Goal: Task Accomplishment & Management: Manage account settings

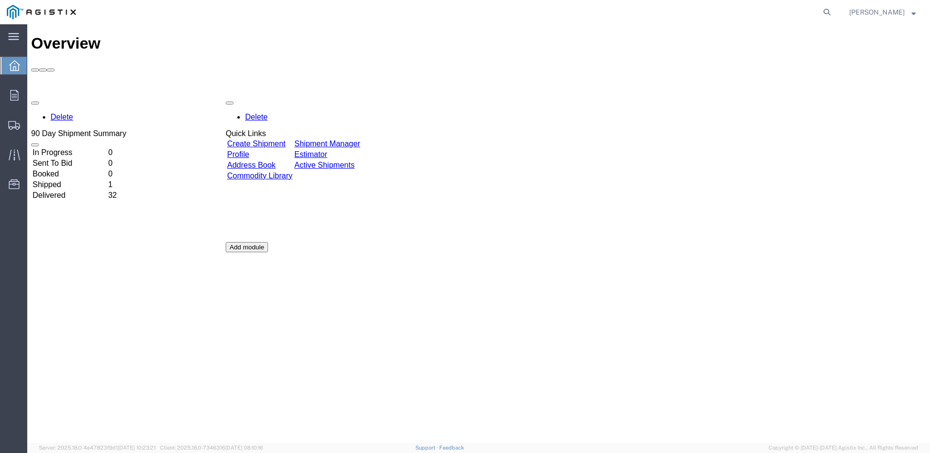
click at [279, 140] on link "Create Shipment" at bounding box center [256, 144] width 58 height 8
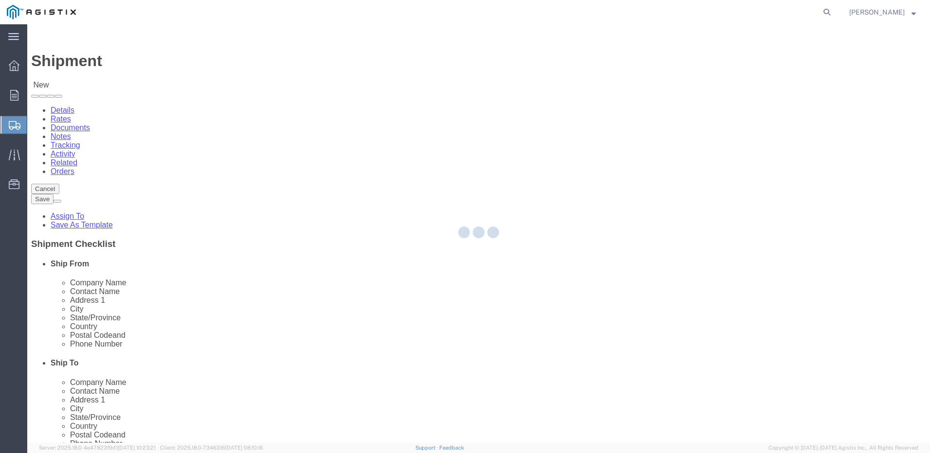
select select
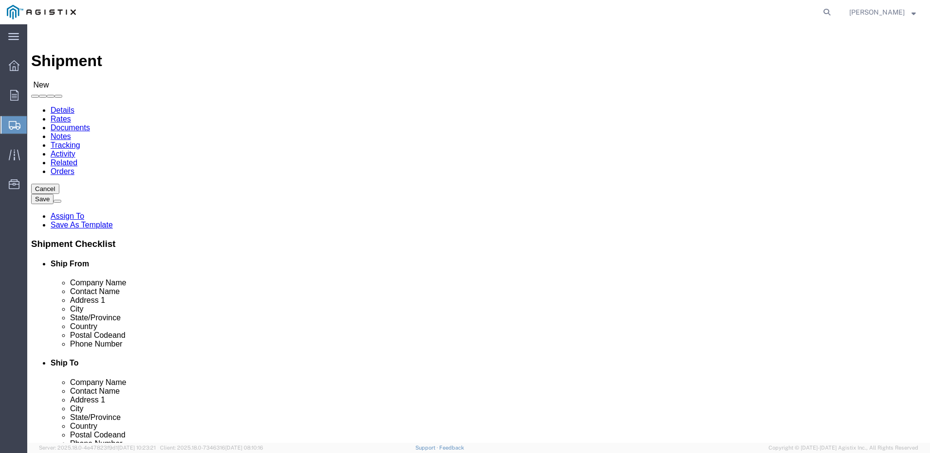
click div "Account Select Do It American Mfg Co LLC PG&E"
click select "Select Do It American Mfg Co LLC PG&E"
select select "9596"
click select "Select Do It American Mfg Co LLC PG&E"
select select "PURCHORD"
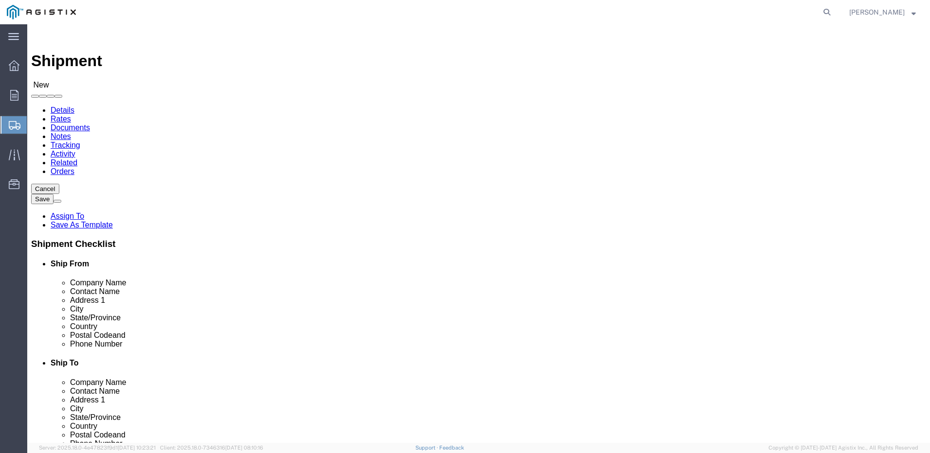
select select
select select "MYPROFILE"
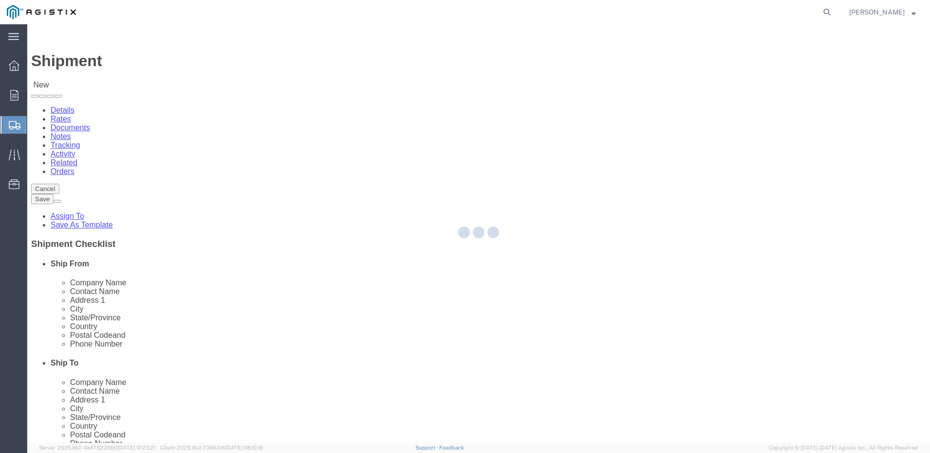
type input "Do It American Mfg Co LLC"
type input "[PERSON_NAME]"
type input "[STREET_ADDRESS]"
type input "Corona"
type input "92878"
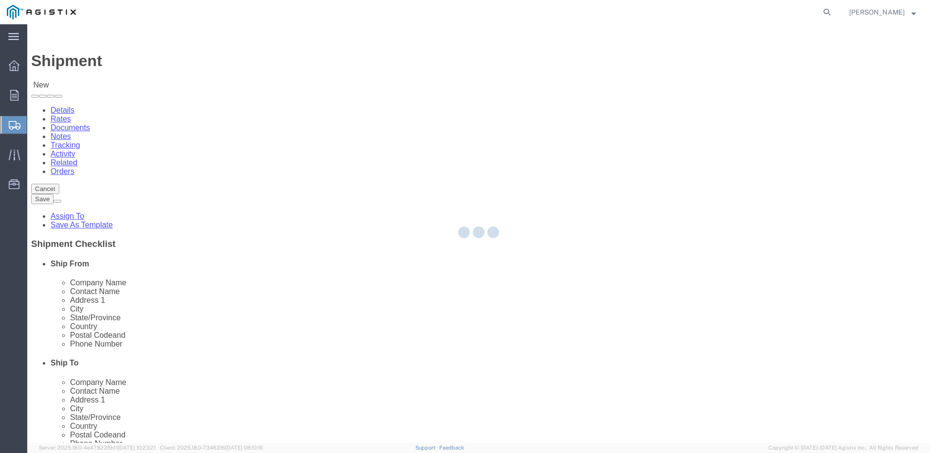
type input "9512549204"
type input "[EMAIL_ADDRESS][DOMAIN_NAME]"
checkbox input "true"
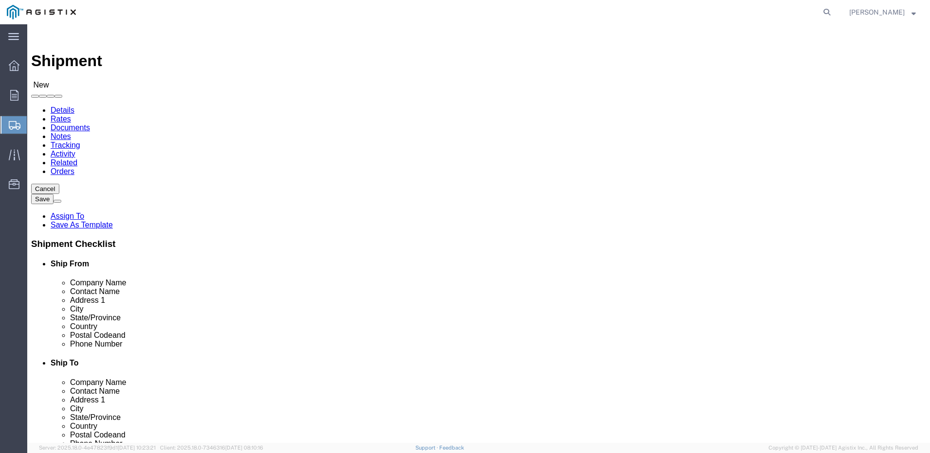
select select "CA"
drag, startPoint x: 183, startPoint y: 303, endPoint x: 59, endPoint y: 300, distance: 124.1
click div "Address [STREET_ADDRESS]"
type input "[STREET_ADDRESS]"
click select "Select All Others [GEOGRAPHIC_DATA] [GEOGRAPHIC_DATA] [GEOGRAPHIC_DATA] [GEOGRA…"
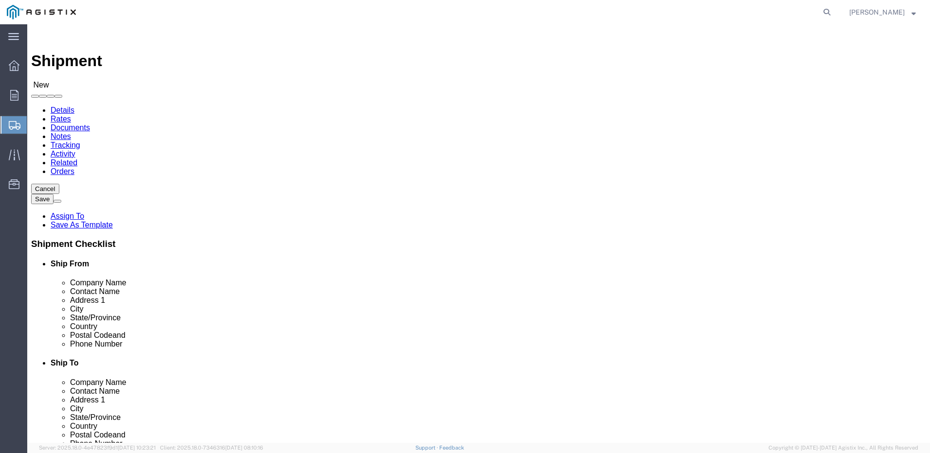
select select
select select "19740"
click select "Select All Others [GEOGRAPHIC_DATA] [GEOGRAPHIC_DATA] [GEOGRAPHIC_DATA] [GEOGRA…"
type input "Fre"
select select "19740"
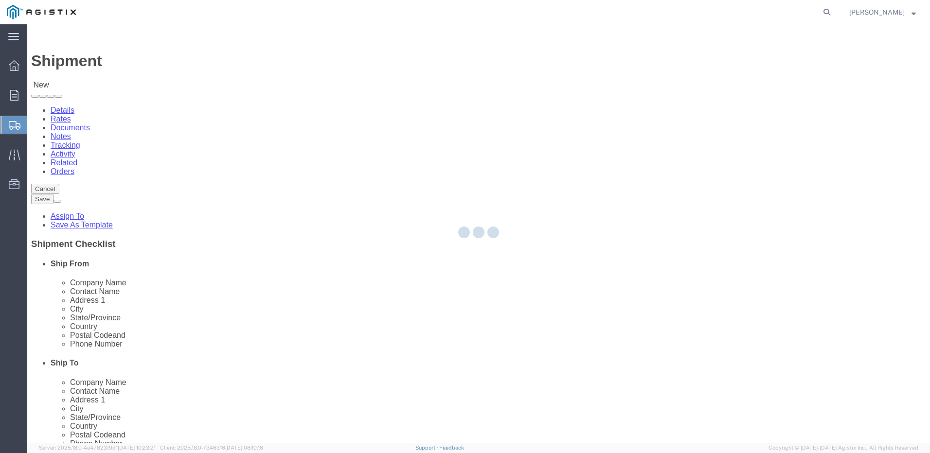
type input "PG&E"
type input "[STREET_ADDRESS][PERSON_NAME]"
type input "Fremont"
type input "94538"
select select "CA"
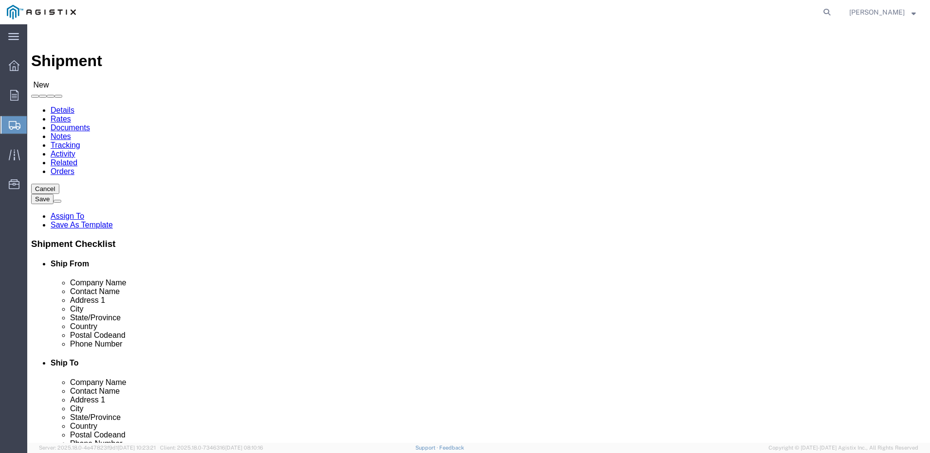
click input "text"
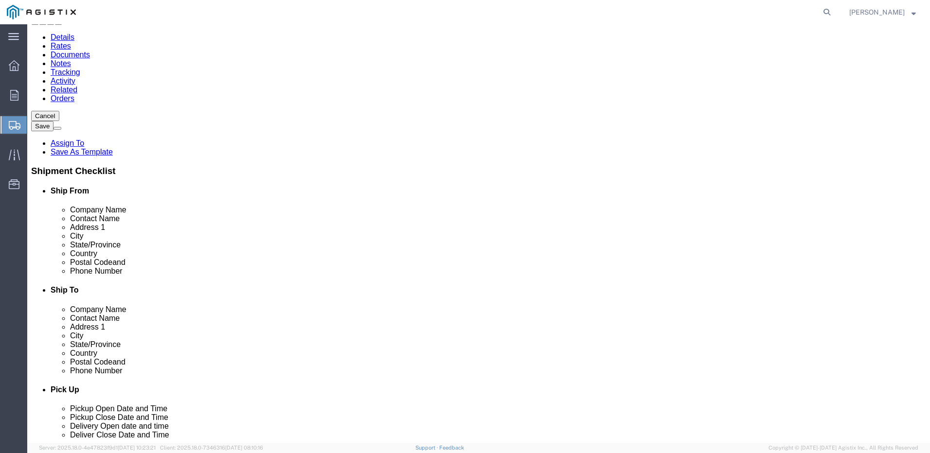
scroll to position [195, 0]
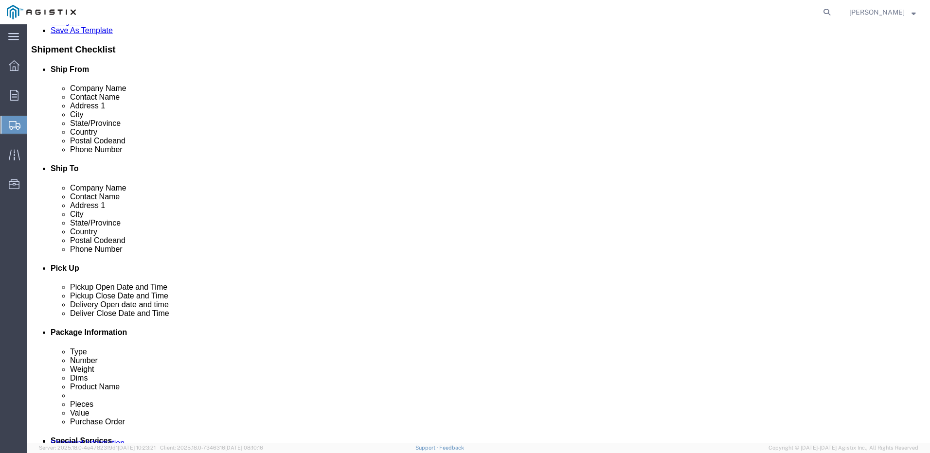
type input "[PERSON_NAME]"
click input "text"
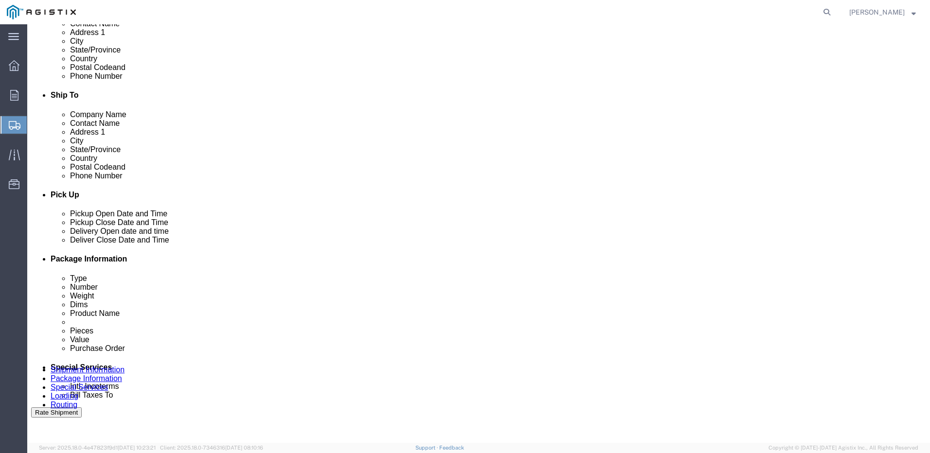
scroll to position [292, 0]
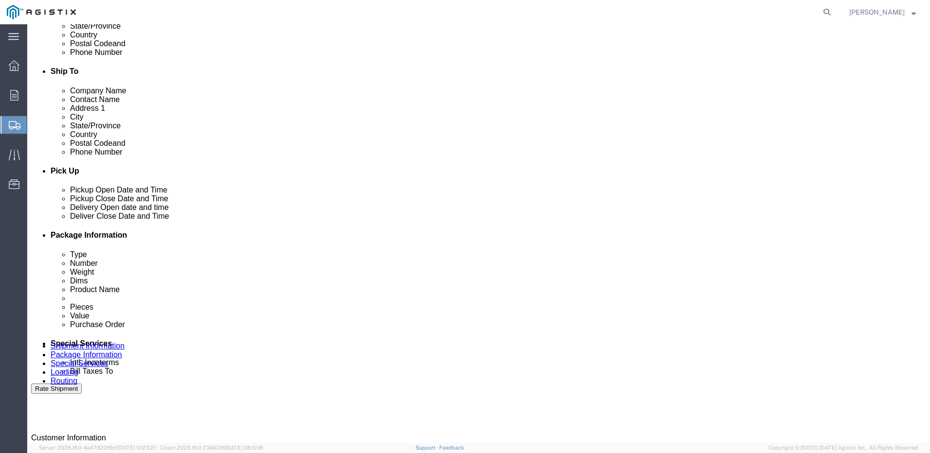
click input "707-7478420"
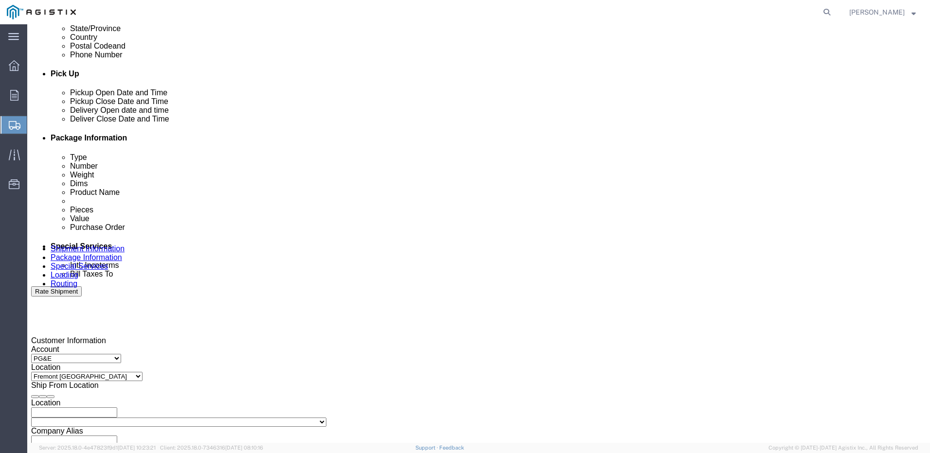
scroll to position [584, 0]
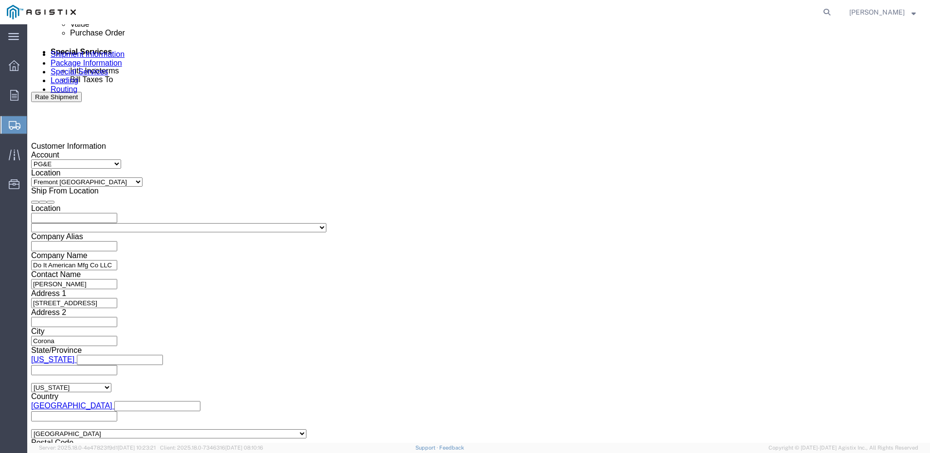
type input "[PHONE_NUMBER]"
click div "[DATE] 1:00 PM"
type input "3:30 PM"
click button "Apply"
click div
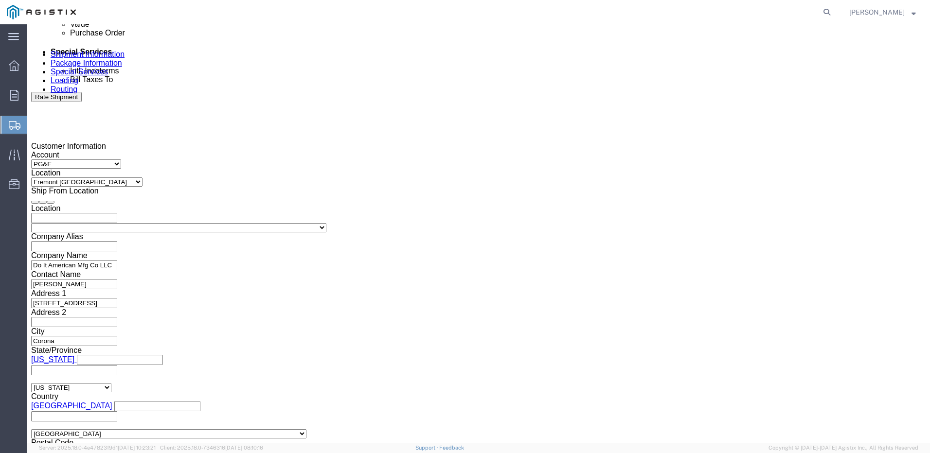
click input "4:30 PM"
type input "8:00 AM"
click button "Apply"
click div "Delivery Start Date Delivery Start Time Deliver Open Date and Time [DATE] 8:00 …"
click div
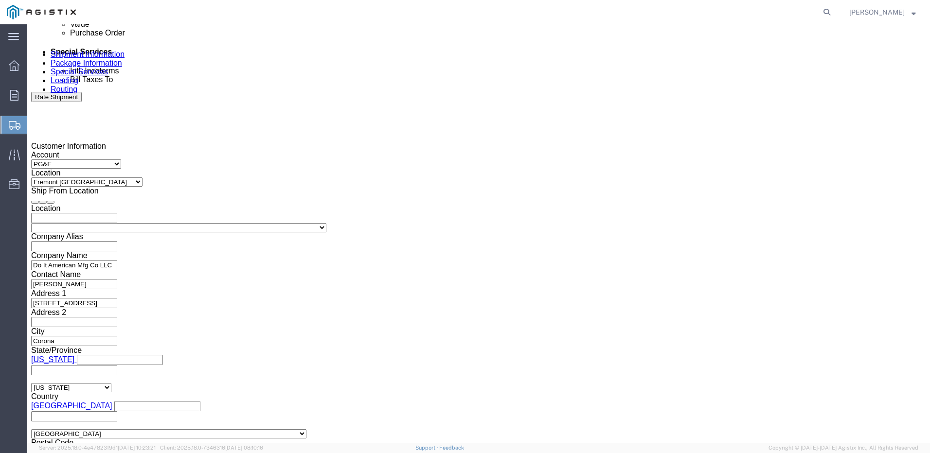
type input "1:30 PM"
click button "Apply"
click input "text"
type input "3501411824"
click select "Select Account Type Activity ID Airline Appointment Number ASN Batch Request # …"
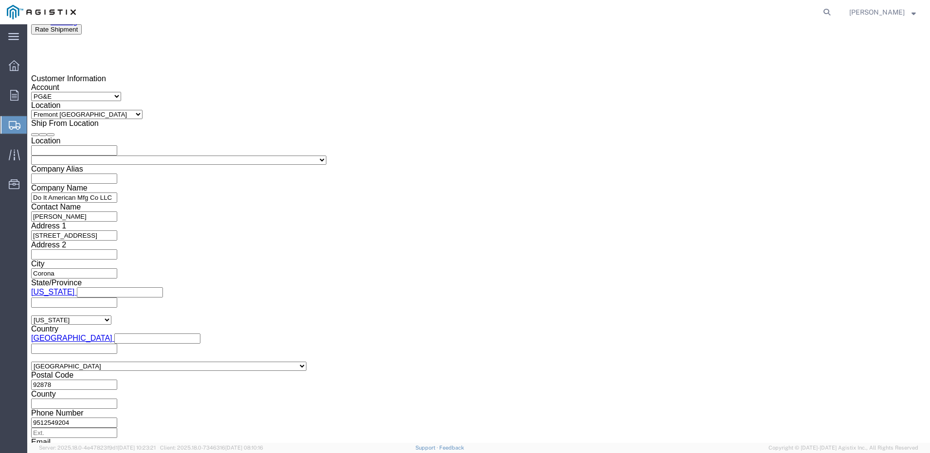
scroll to position [703, 0]
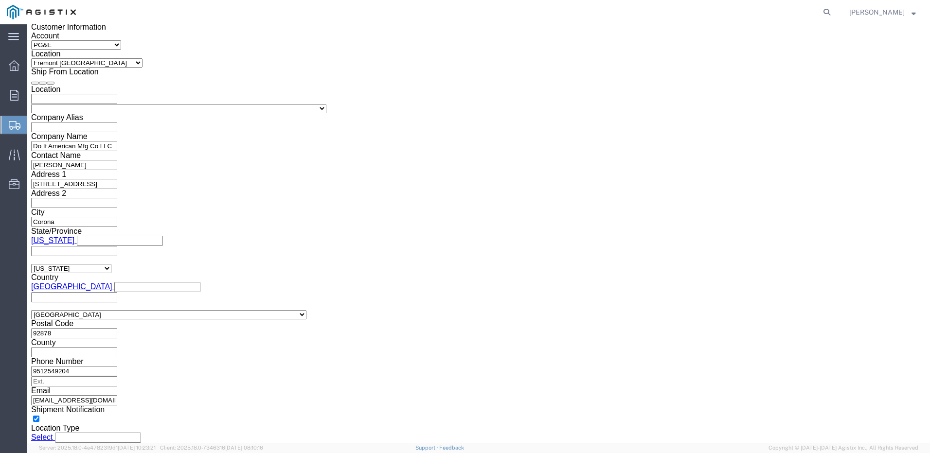
click select "Select Account Type Activity ID Airline Appointment Number ASN Batch Request # …"
select select "PURCHORD"
click select "Select Account Type Activity ID Airline Appointment Number ASN Batch Request # …"
click input "text"
type input "3501412262"
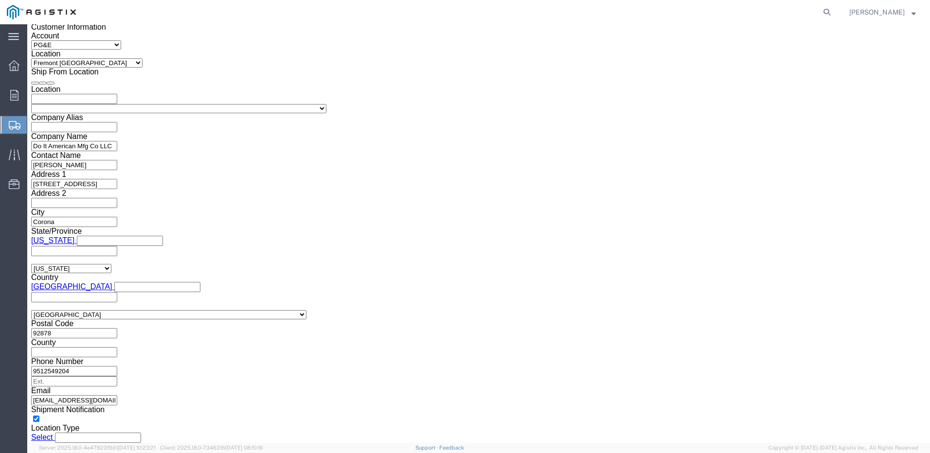
click button "Continue"
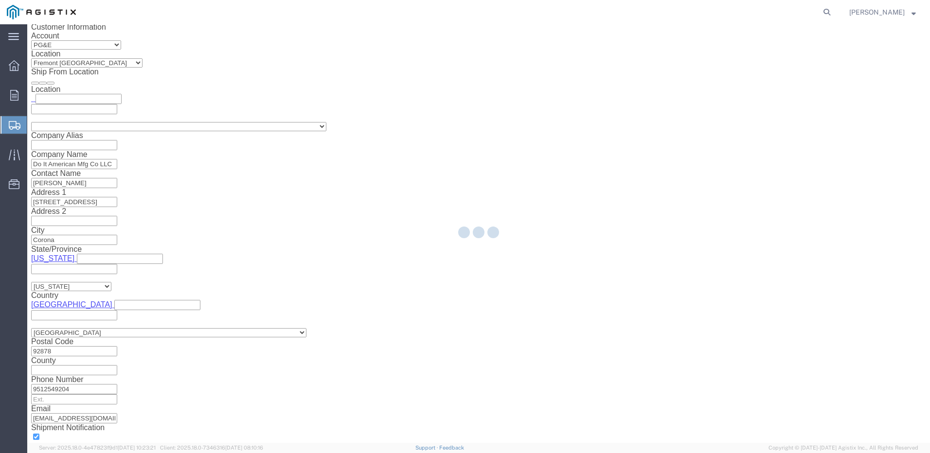
select select "19740"
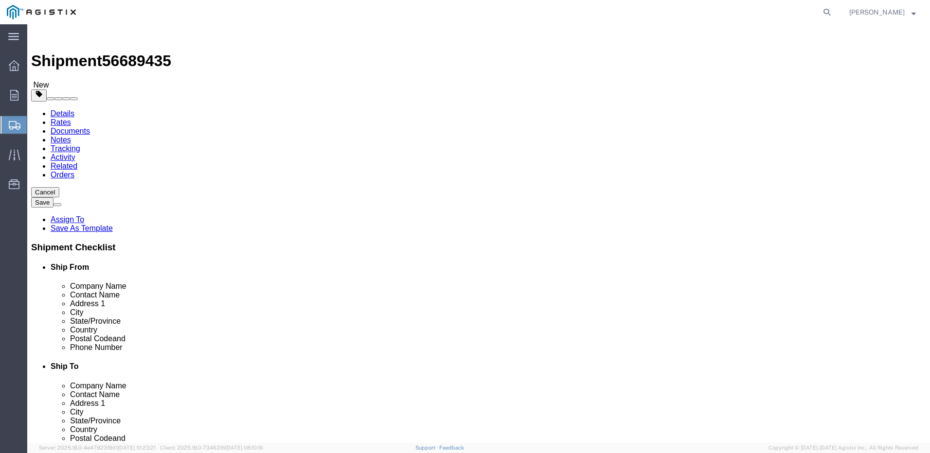
click select "Select Bulk Bundle(s) Cardboard Box(es) Carton(s) Crate(s) Drum(s) (Fiberboard)…"
select select "PSNS"
click select "Select Bulk Bundle(s) Cardboard Box(es) Carton(s) Crate(s) Drum(s) (Fiberboard)…"
click input "text"
click input "1"
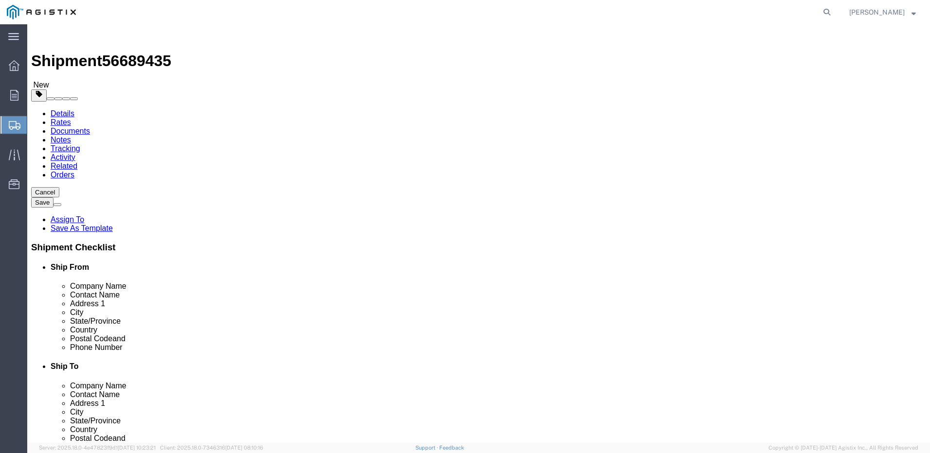
drag, startPoint x: 141, startPoint y: 218, endPoint x: 144, endPoint y: 233, distance: 14.5
click input "text"
type input "45"
type input "30"
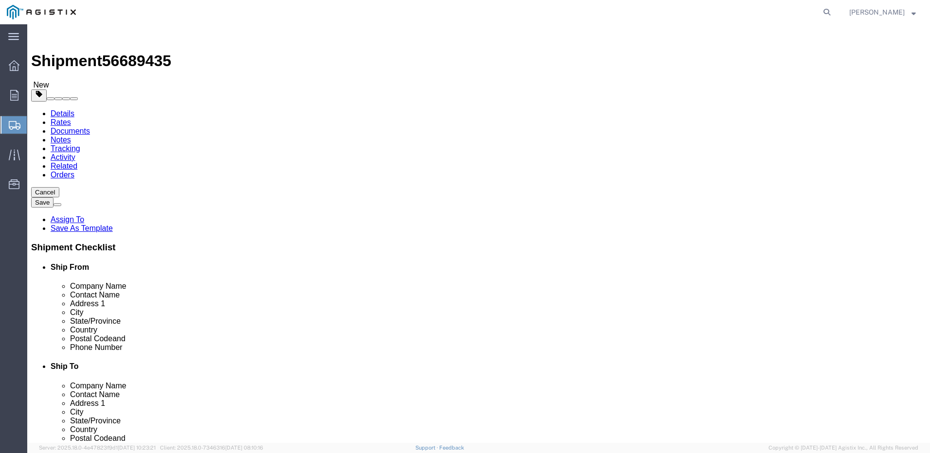
drag, startPoint x: 162, startPoint y: 245, endPoint x: 93, endPoint y: 237, distance: 69.0
click div "Weight 0.00 Select kgs lbs Ship. t°"
type input "600"
click div "1 x Pallet(s) Standard (Not Stackable) Package Type Select Bulk Bundle(s) Cardb…"
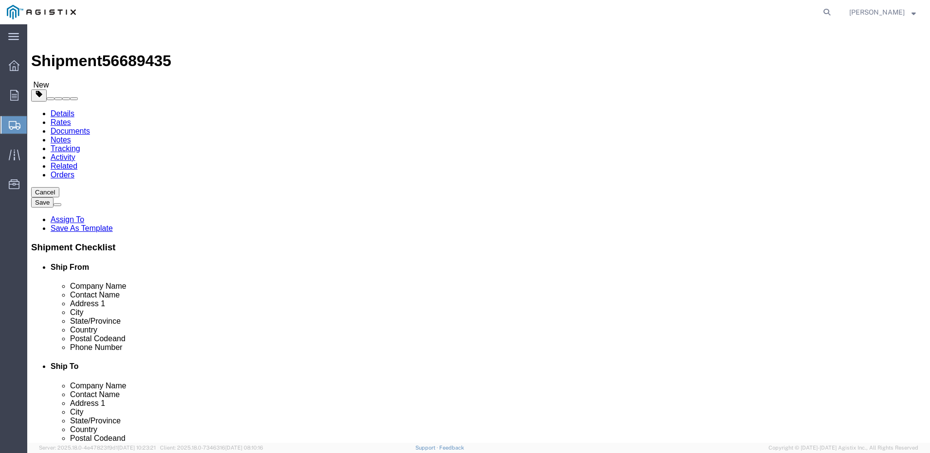
click link "Add Content"
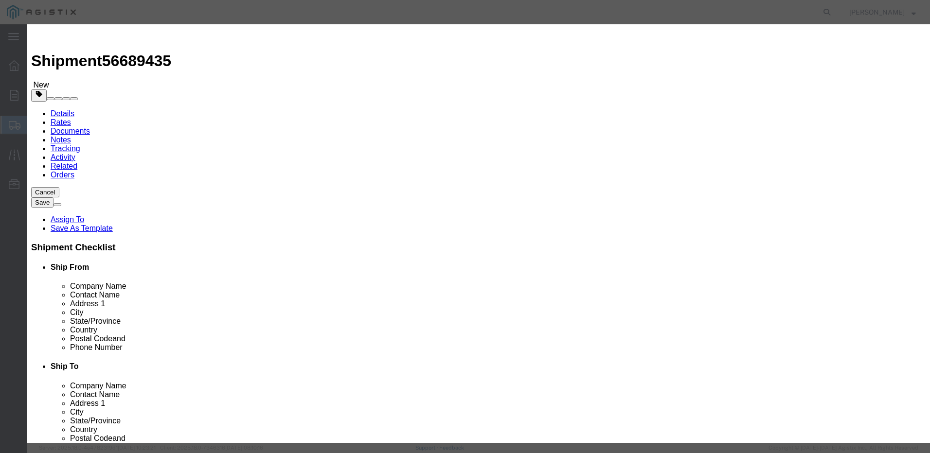
click input "text"
type input "Spools"
click input "0"
type input "27"
click input "text"
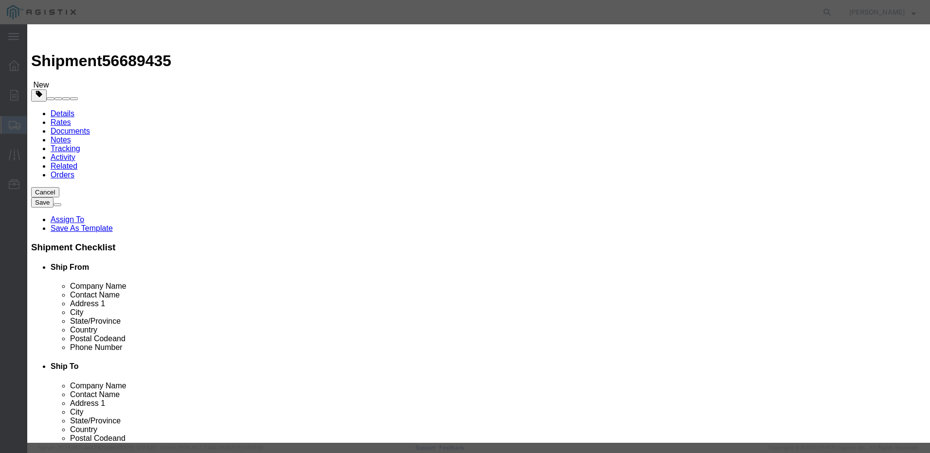
type input "8900"
click select "Select 50 55 60 65 70 85 92.5 100 125 175 250 300 400"
select select "70"
click select "Select 50 55 60 65 70 85 92.5 100 125 175 250 300 400"
click button "Save & Close"
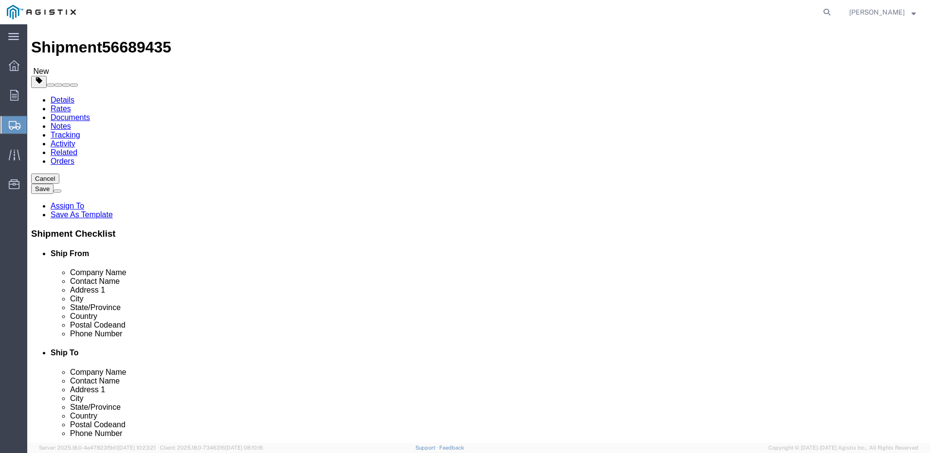
scroll to position [18, 0]
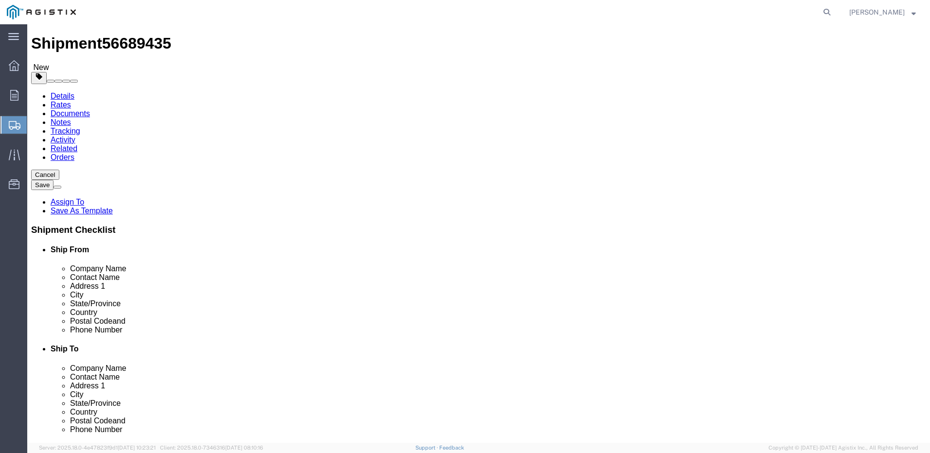
click button "Save"
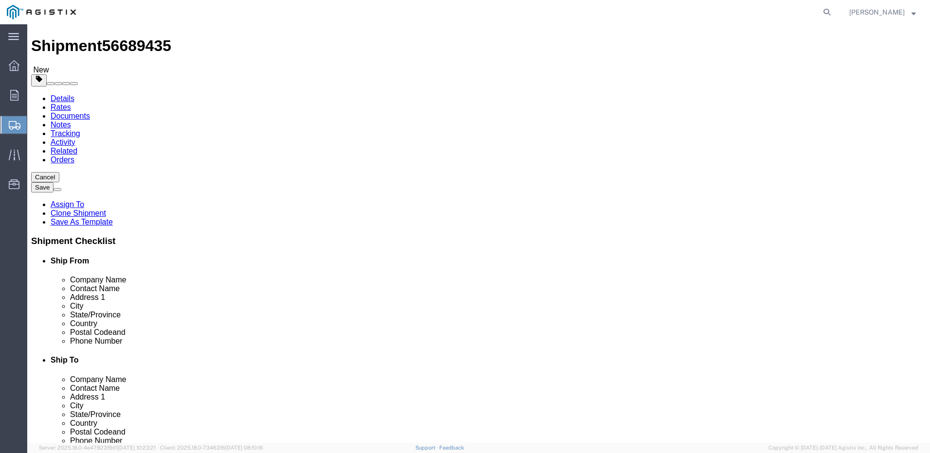
scroll to position [0, 0]
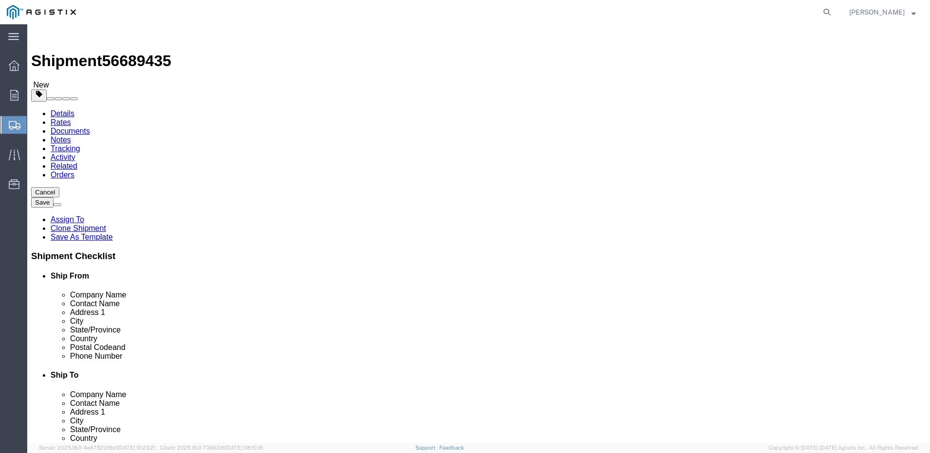
click at [17, 126] on icon at bounding box center [15, 125] width 12 height 9
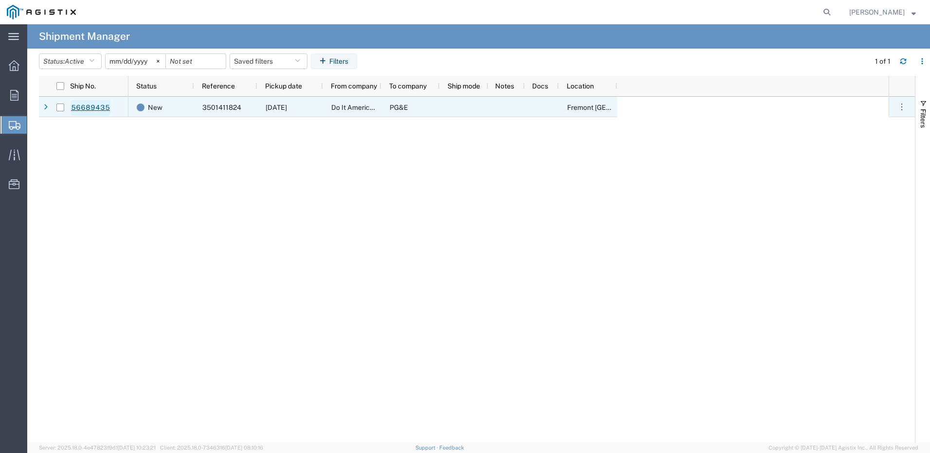
click at [95, 109] on link "56689435" at bounding box center [91, 108] width 40 height 16
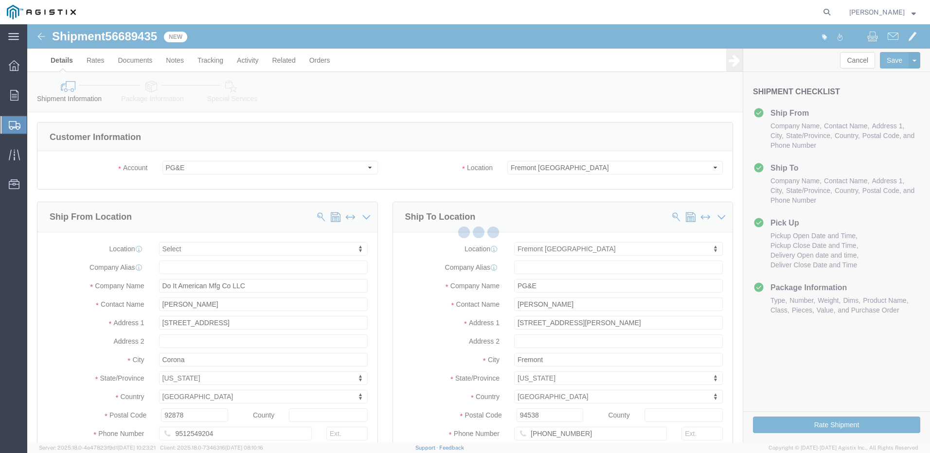
select select
select select "19740"
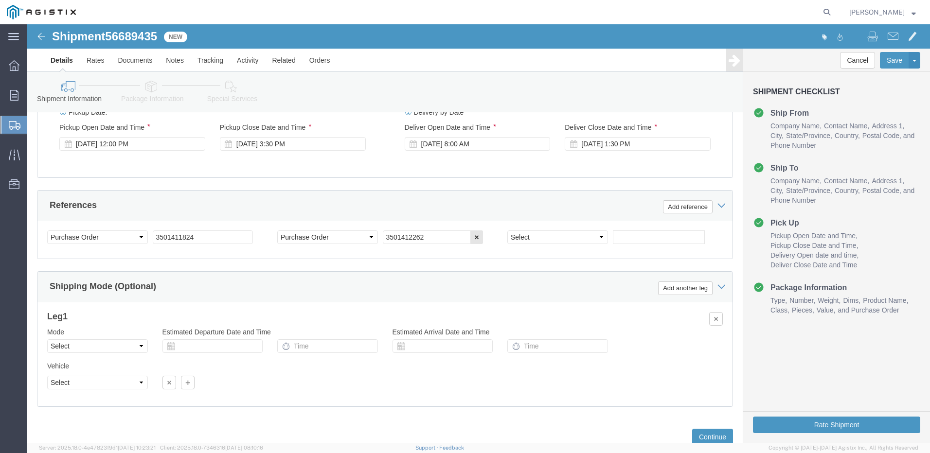
scroll to position [651, 0]
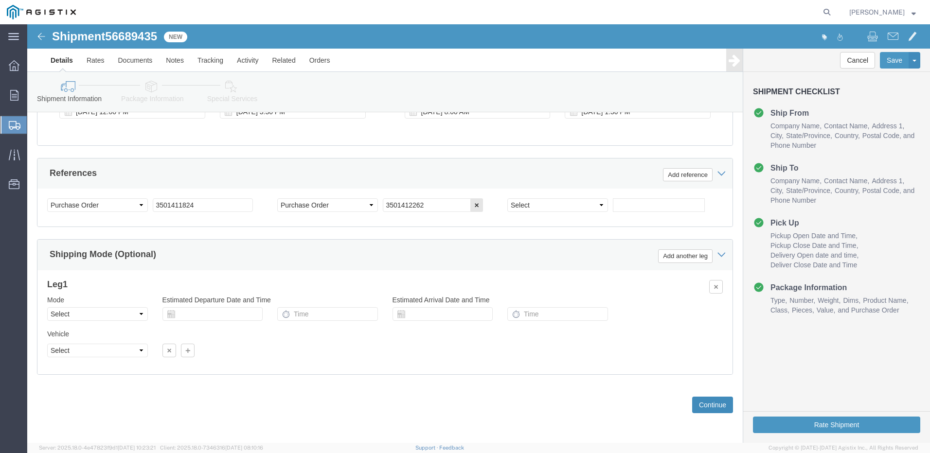
click button "Continue"
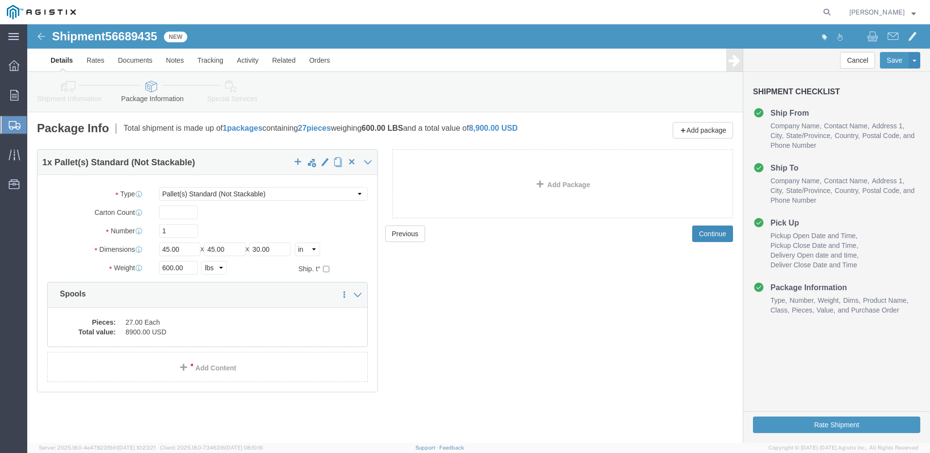
click button "Continue"
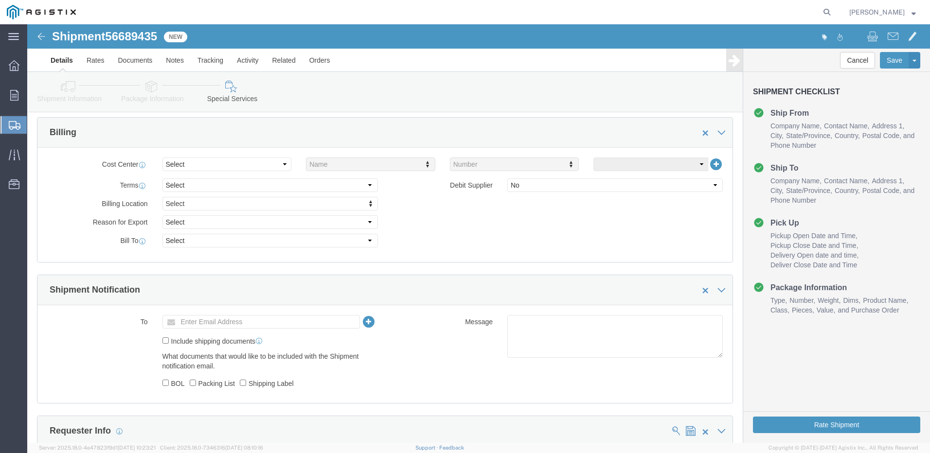
scroll to position [292, 0]
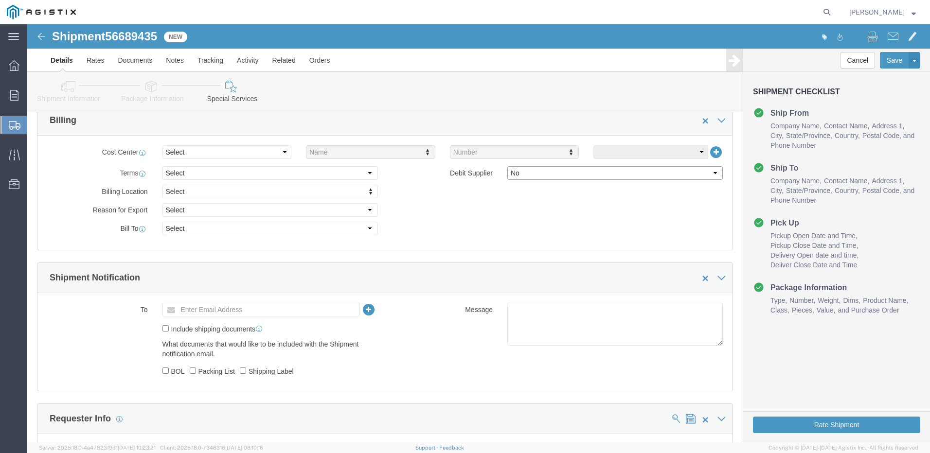
click select "Select Yes No"
select select "true"
click select "Select Yes No"
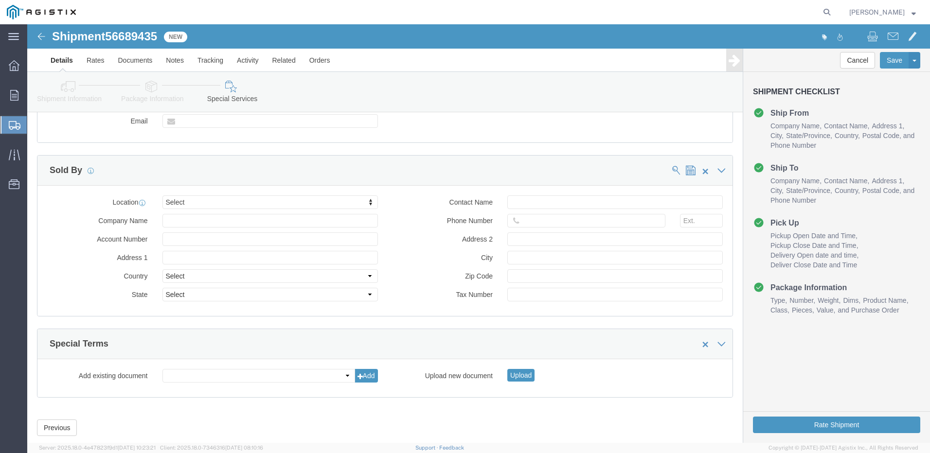
scroll to position [755, 0]
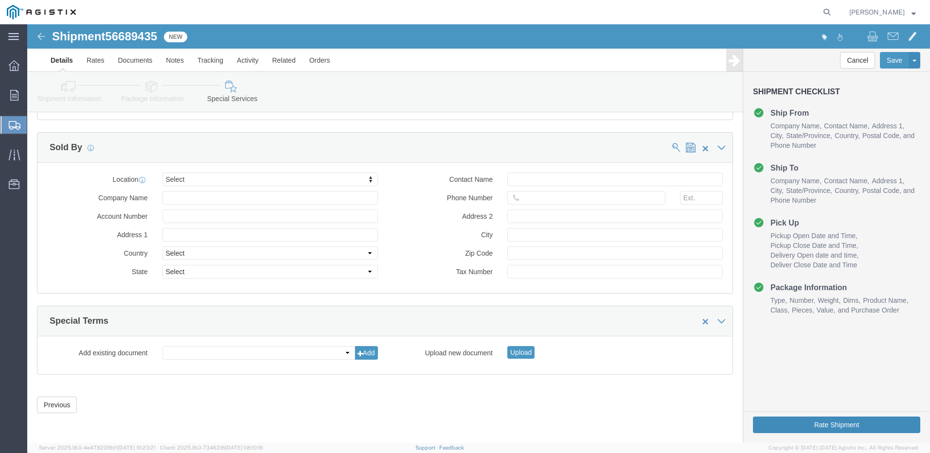
click button "Rate Shipment"
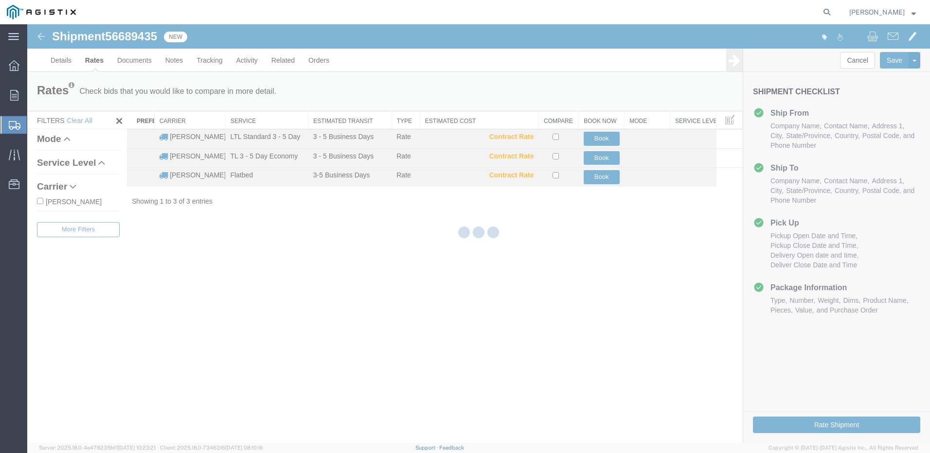
scroll to position [0, 0]
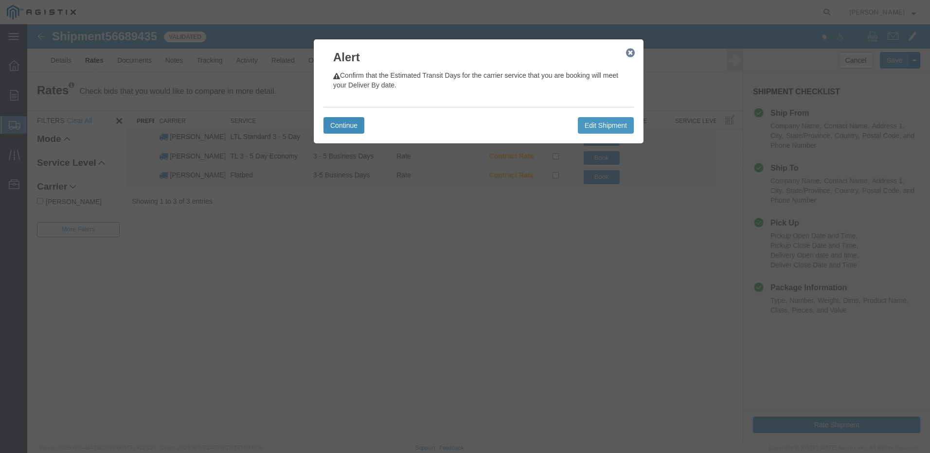
click at [346, 125] on button "Continue" at bounding box center [344, 125] width 41 height 17
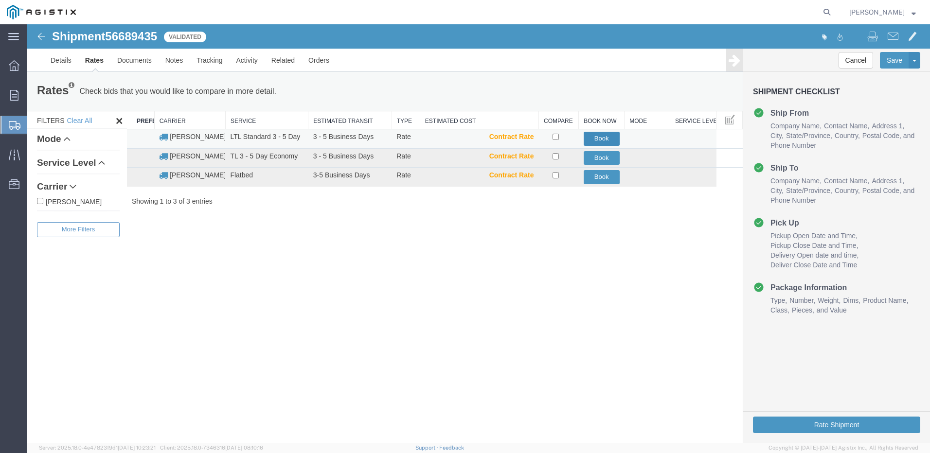
click at [600, 140] on button "Book" at bounding box center [602, 139] width 36 height 14
